Goal: Transaction & Acquisition: Purchase product/service

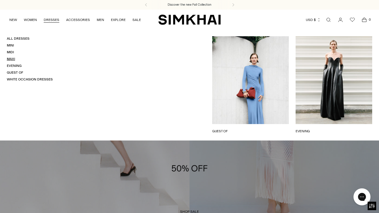
click at [12, 58] on link "Maxi" at bounding box center [11, 59] width 8 height 4
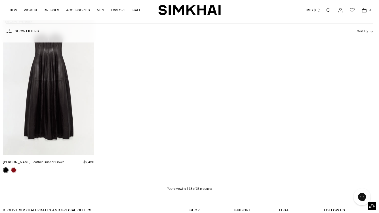
scroll to position [1483, 0]
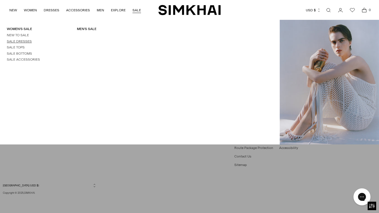
click at [24, 40] on link "Sale Dresses" at bounding box center [19, 41] width 25 height 4
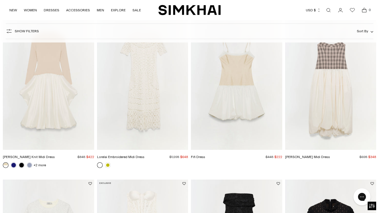
scroll to position [218, 0]
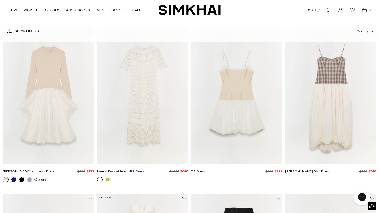
click at [0, 0] on img "Pfeiffer Midi Dress" at bounding box center [0, 0] width 0 height 0
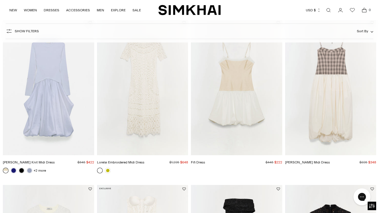
click at [0, 0] on img "Kenlie Taffeta Knit Midi Dress" at bounding box center [0, 0] width 0 height 0
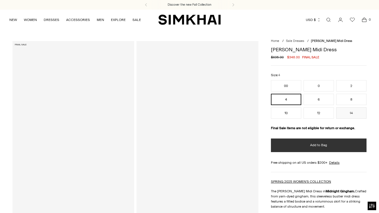
click at [305, 148] on button "Add to Bag" at bounding box center [319, 146] width 96 height 14
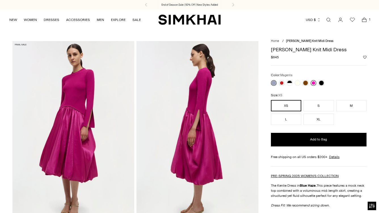
click at [312, 82] on link at bounding box center [314, 83] width 6 height 6
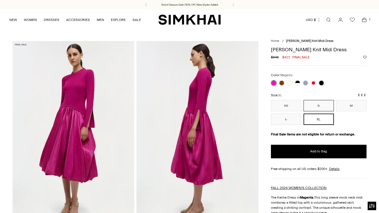
click at [326, 104] on button "S" at bounding box center [319, 105] width 30 height 11
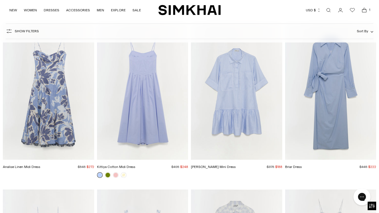
scroll to position [1374, 0]
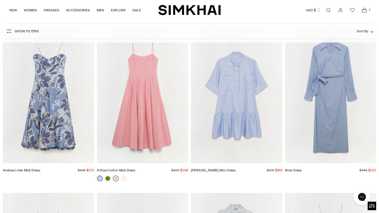
click at [116, 178] on link at bounding box center [116, 179] width 6 height 6
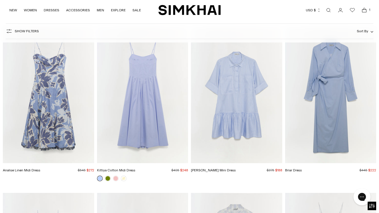
click at [0, 0] on img "Kittiya Cotton Midi Dress" at bounding box center [0, 0] width 0 height 0
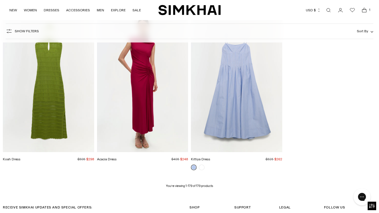
scroll to position [7341, 0]
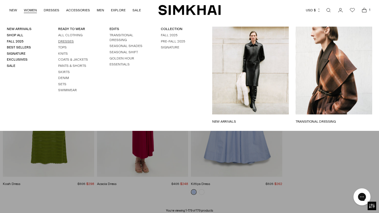
click at [65, 42] on link "Dresses" at bounding box center [66, 41] width 16 height 4
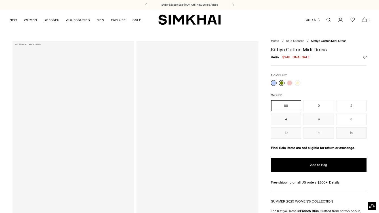
click at [281, 82] on link at bounding box center [282, 83] width 6 height 6
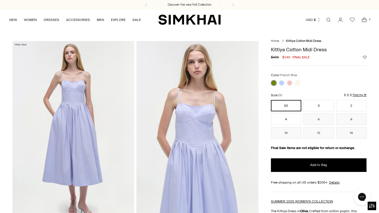
click at [275, 82] on link at bounding box center [274, 83] width 6 height 6
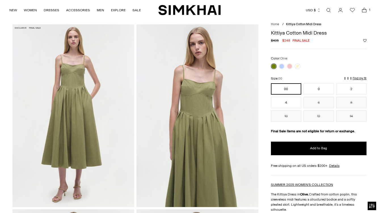
scroll to position [19, 0]
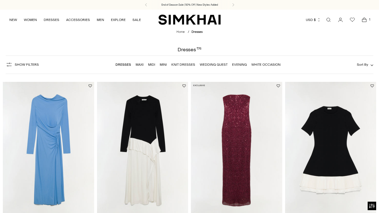
click at [219, 63] on link "Wedding Guest" at bounding box center [214, 65] width 28 height 4
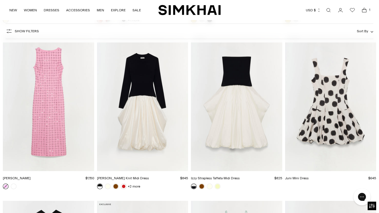
scroll to position [3217, 0]
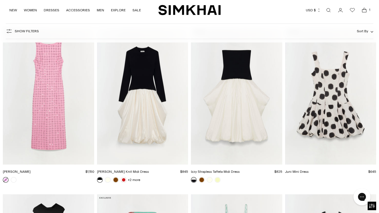
click at [0, 0] on img "Claudia Dress" at bounding box center [0, 0] width 0 height 0
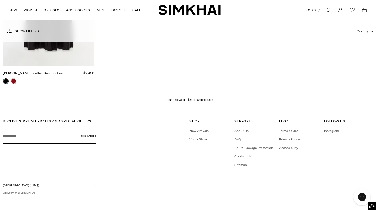
scroll to position [4481, 0]
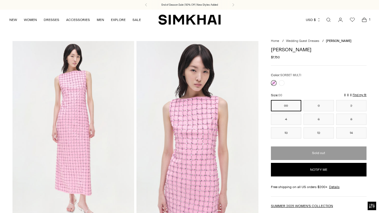
scroll to position [396, 0]
